Goal: Task Accomplishment & Management: Use online tool/utility

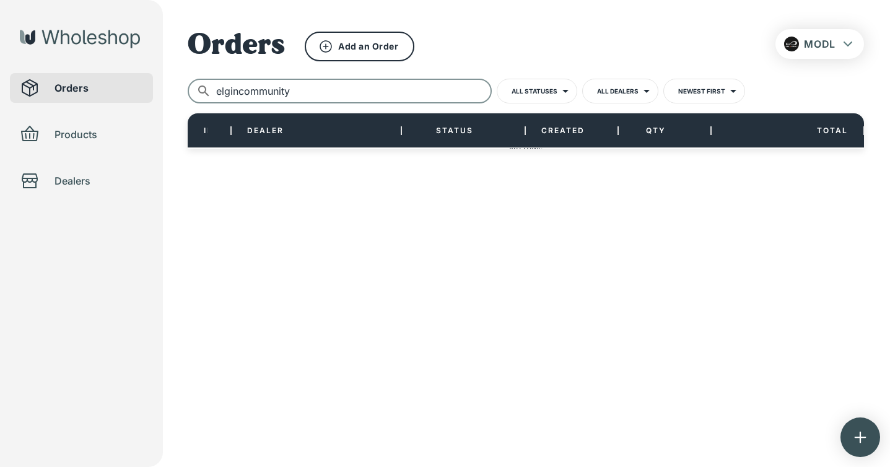
click at [239, 90] on input "elgincommunity" at bounding box center [354, 91] width 276 height 25
type input "elgin community"
click at [89, 173] on span "Dealers" at bounding box center [99, 180] width 89 height 15
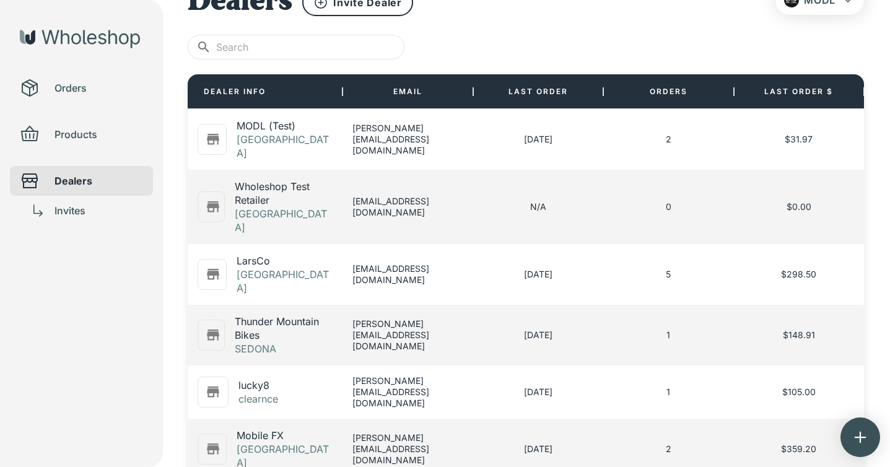
scroll to position [22, 0]
